Goal: Navigation & Orientation: Find specific page/section

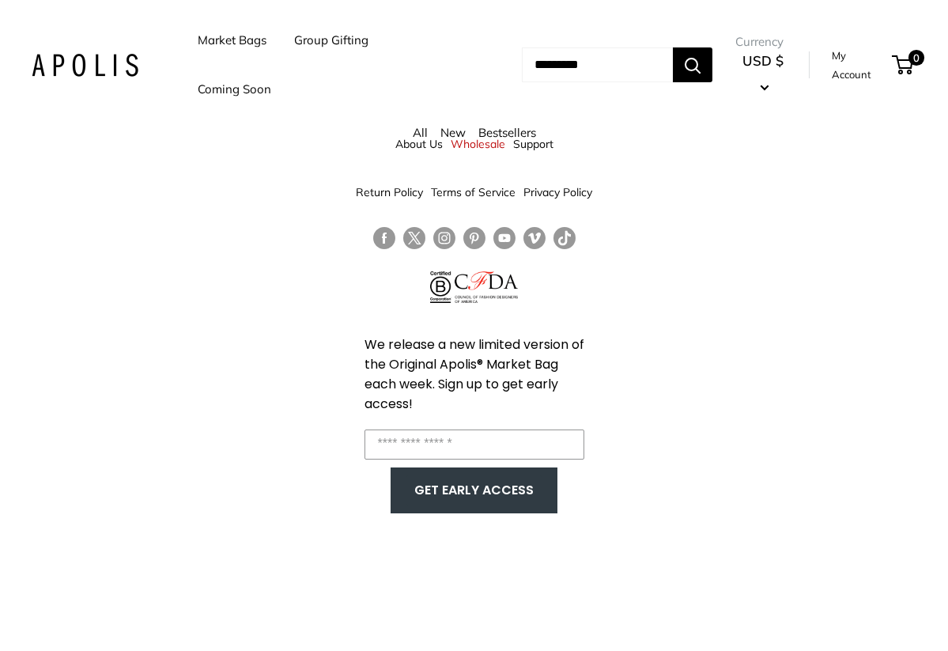
click at [423, 133] on link "All" at bounding box center [420, 132] width 15 height 15
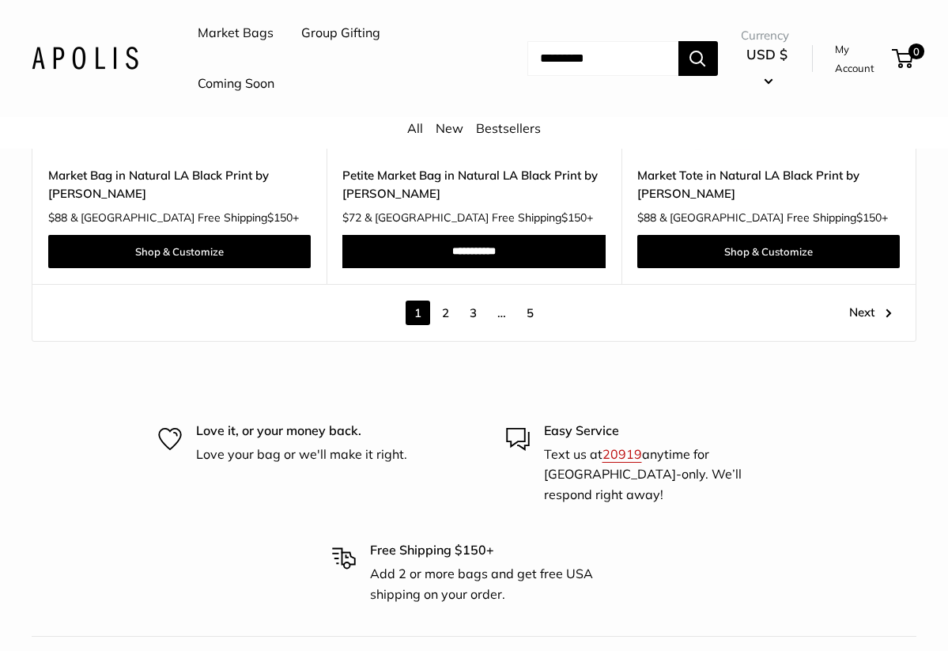
scroll to position [8123, 0]
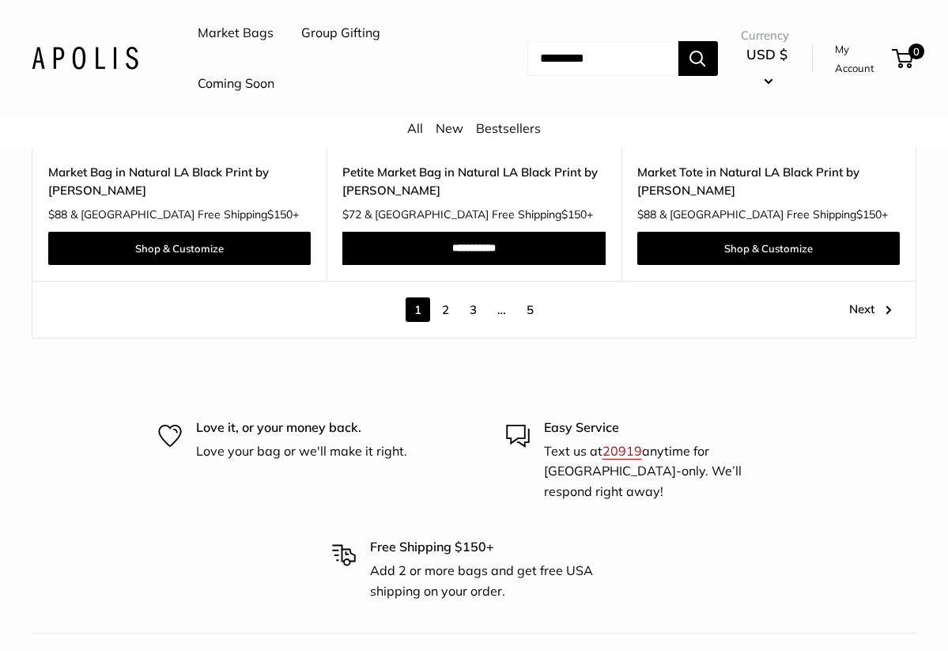
click at [444, 297] on link "2" at bounding box center [445, 309] width 25 height 25
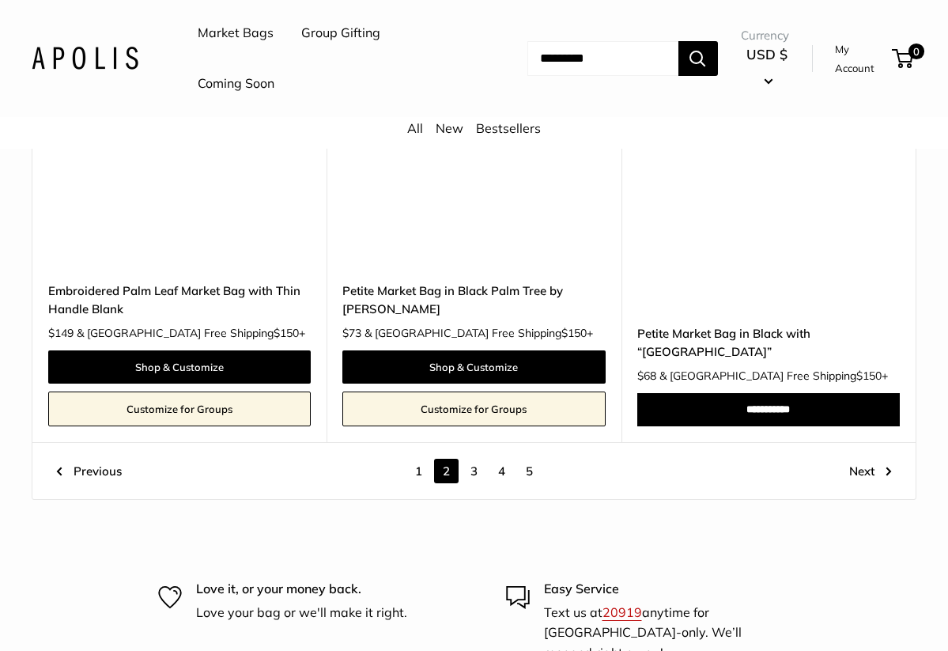
scroll to position [7659, 0]
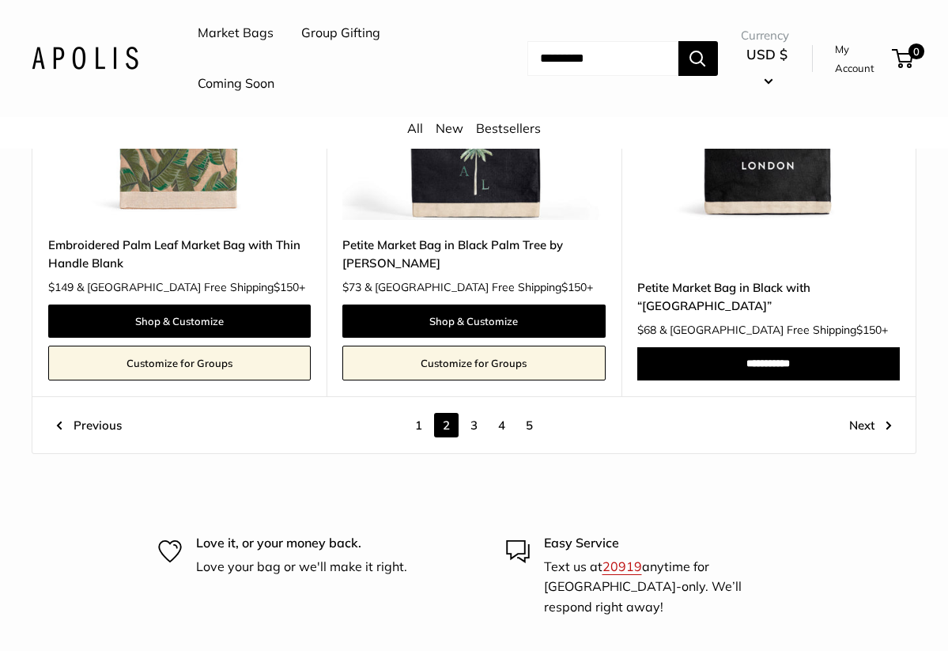
click at [479, 413] on link "3" at bounding box center [474, 425] width 25 height 25
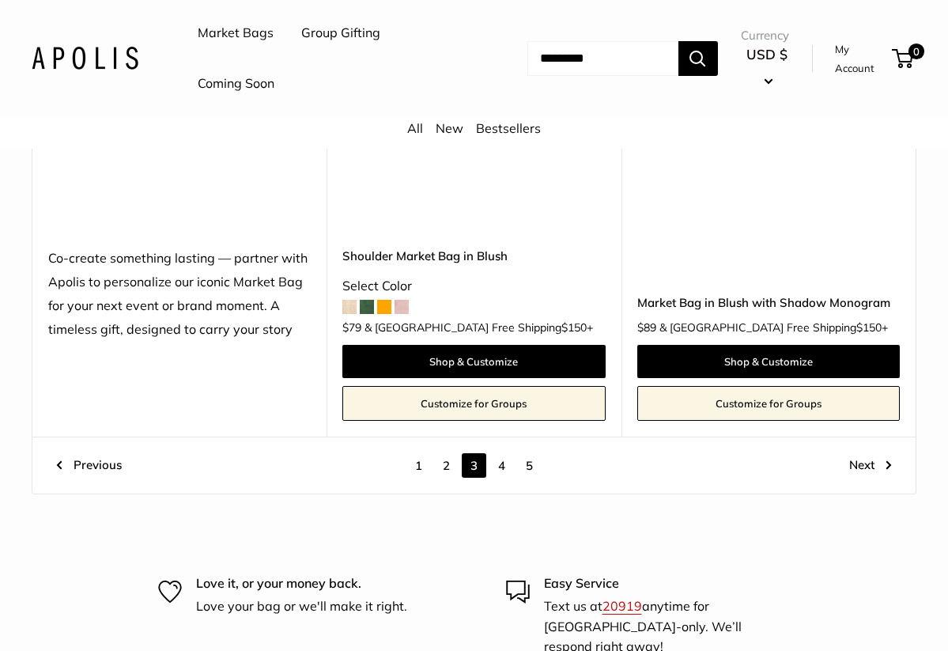
scroll to position [7802, 0]
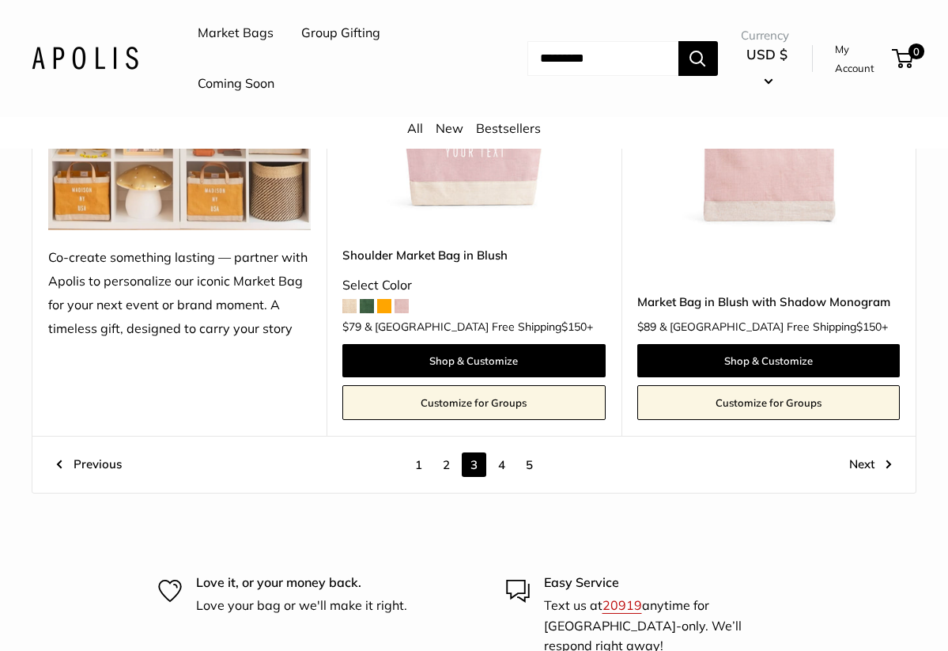
click at [498, 452] on link "4" at bounding box center [502, 464] width 25 height 25
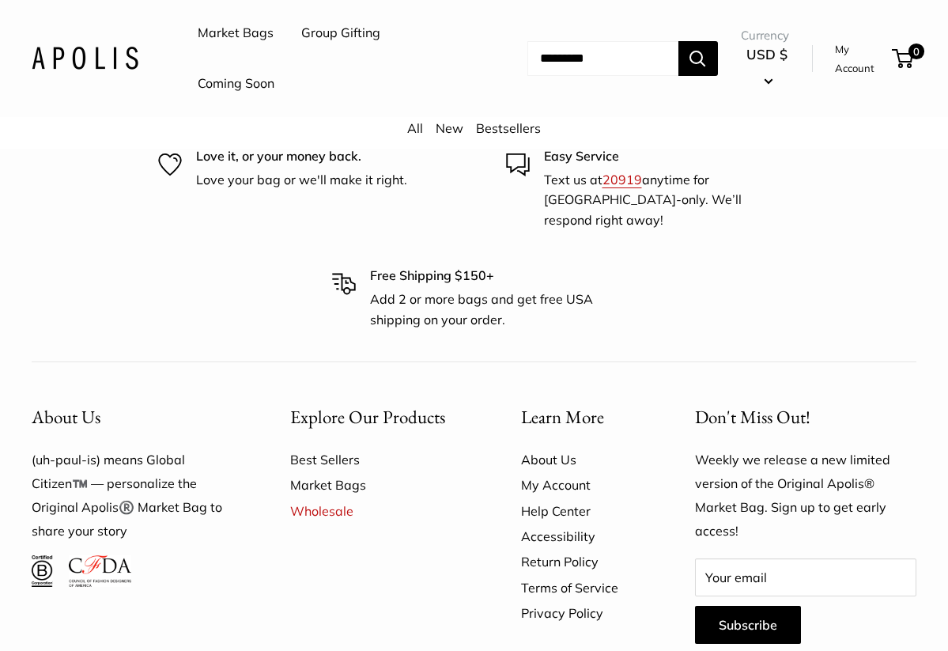
scroll to position [8230, 0]
